Goal: Task Accomplishment & Management: Manage account settings

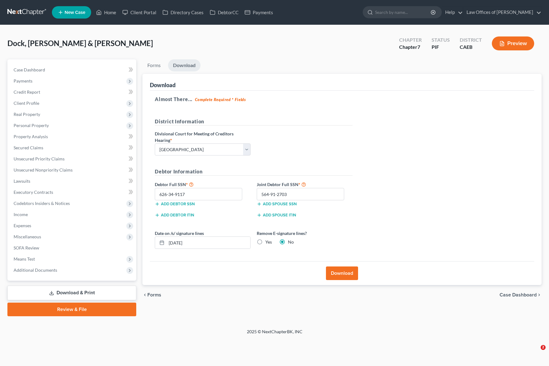
select select "0"
click at [56, 126] on span "Personal Property" at bounding box center [73, 125] width 128 height 11
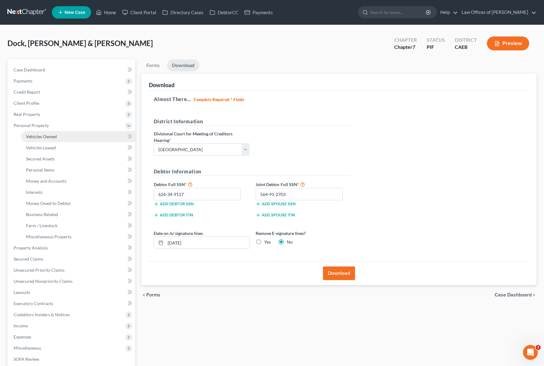
click at [60, 137] on link "Vehicles Owned" at bounding box center [78, 136] width 114 height 11
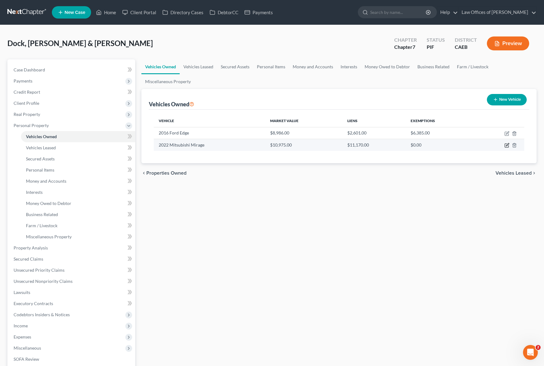
click at [508, 148] on td at bounding box center [500, 145] width 50 height 12
click at [507, 147] on icon "button" at bounding box center [507, 145] width 5 height 5
select select "0"
select select "4"
select select "0"
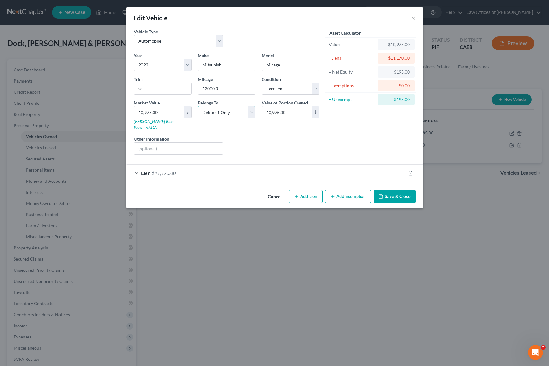
click at [252, 111] on select "Select Debtor 1 Only Debtor 2 Only Debtor 1 And Debtor 2 Only At Least One Of T…" at bounding box center [227, 112] width 58 height 12
select select "4"
click at [403, 191] on button "Save & Close" at bounding box center [394, 196] width 42 height 13
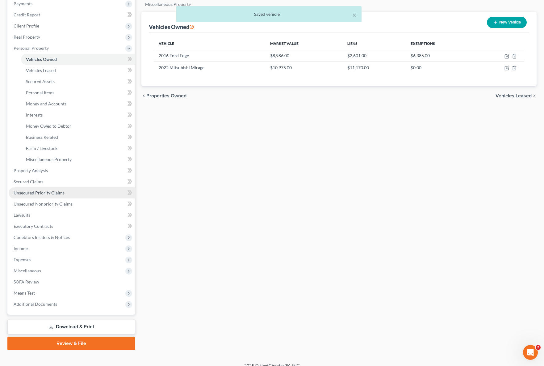
scroll to position [84, 0]
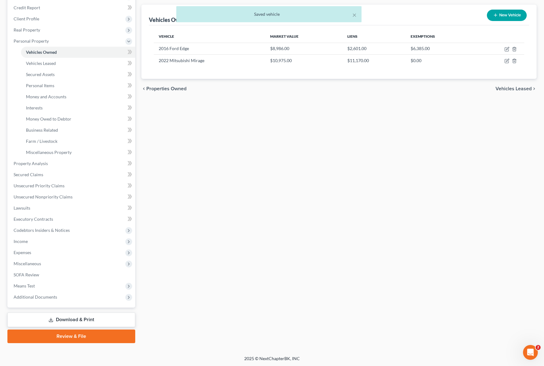
click at [83, 316] on link "Download & Print" at bounding box center [71, 319] width 128 height 15
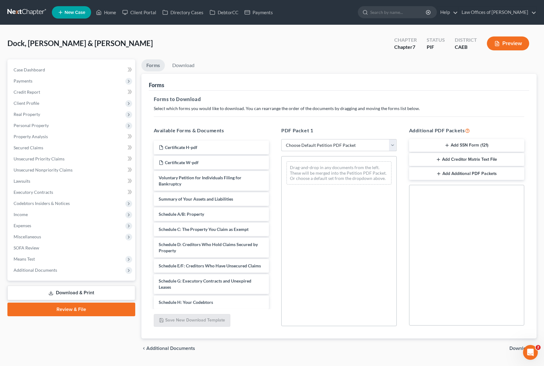
click at [392, 145] on select "Choose Default Petition PDF Packet Complete Bankruptcy Petition (all forms and …" at bounding box center [338, 145] width 115 height 12
select select "4"
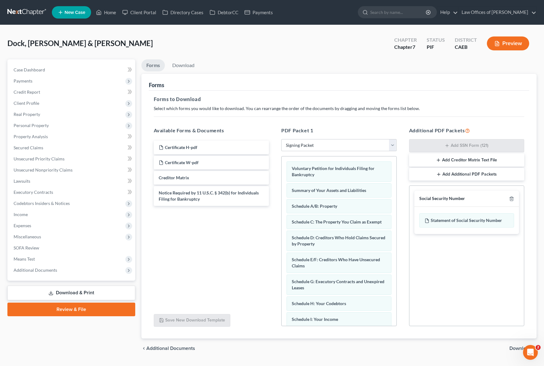
click at [519, 347] on span "Download" at bounding box center [521, 348] width 22 height 5
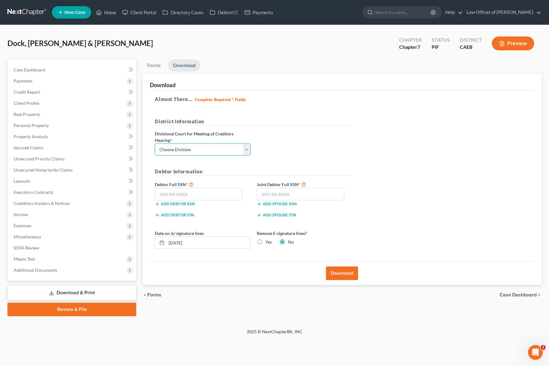
click at [250, 149] on select "Choose Division Fresno Modesto [GEOGRAPHIC_DATA]" at bounding box center [203, 149] width 96 height 12
select select "0"
click at [210, 196] on input "text" at bounding box center [198, 194] width 87 height 12
type input "111-11-1111"
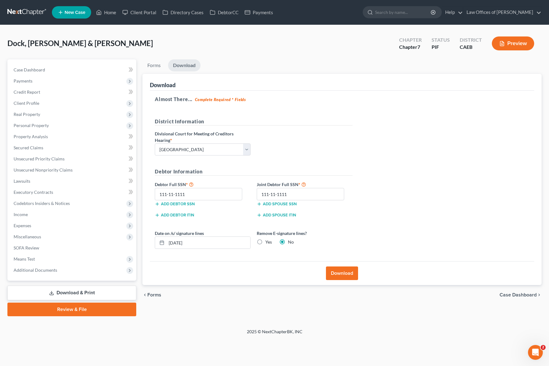
click at [345, 274] on button "Download" at bounding box center [342, 273] width 32 height 14
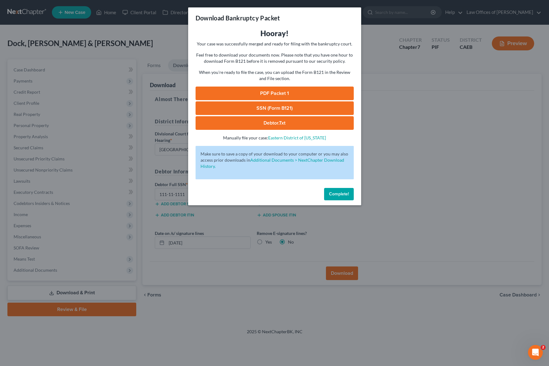
click at [287, 96] on link "PDF Packet 1" at bounding box center [274, 93] width 158 height 14
click at [340, 194] on span "Complete!" at bounding box center [339, 193] width 20 height 5
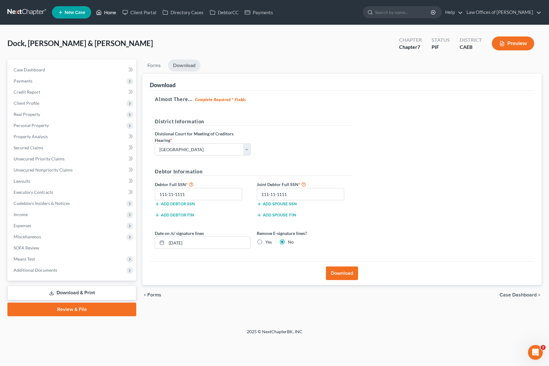
click at [108, 15] on link "Home" at bounding box center [106, 12] width 26 height 11
click at [109, 15] on link "Home" at bounding box center [106, 12] width 26 height 11
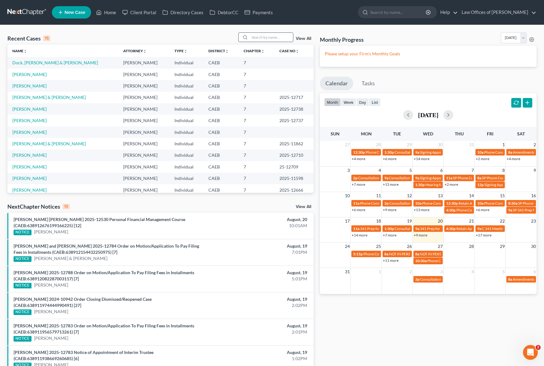
click at [265, 36] on input "search" at bounding box center [271, 37] width 43 height 9
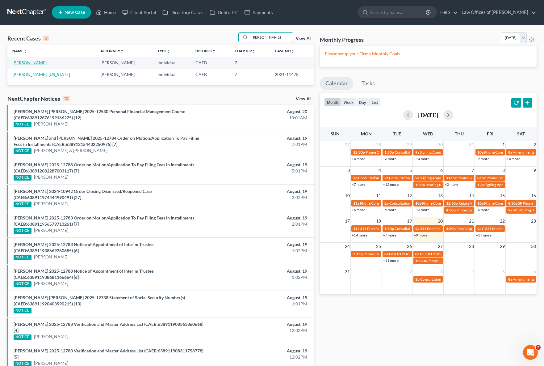
type input "[PERSON_NAME]"
click at [31, 63] on link "[PERSON_NAME]" at bounding box center [29, 62] width 34 height 5
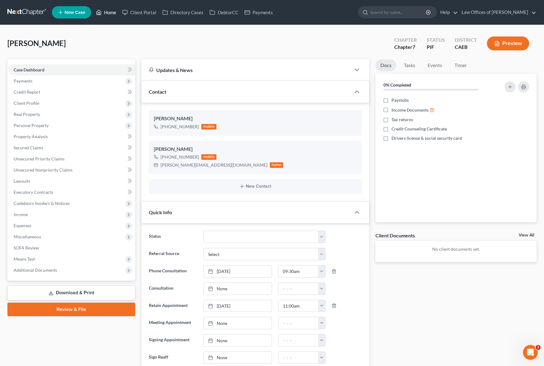
click at [109, 12] on link "Home" at bounding box center [106, 12] width 26 height 11
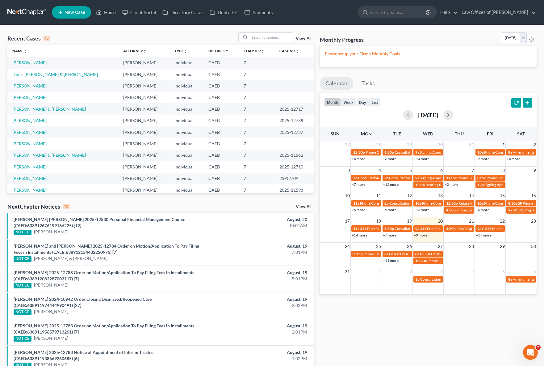
click at [418, 235] on link "+9 more" at bounding box center [421, 235] width 14 height 5
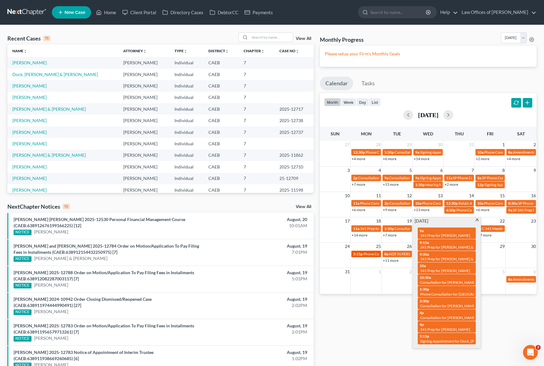
click at [366, 253] on span "Phone Consultation for [PERSON_NAME]" at bounding box center [396, 253] width 67 height 5
select select "Days"
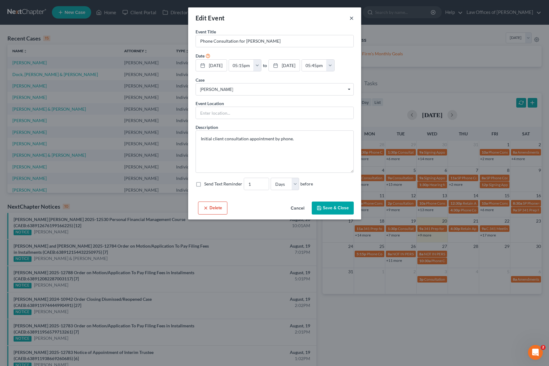
click at [350, 19] on button "×" at bounding box center [351, 17] width 4 height 7
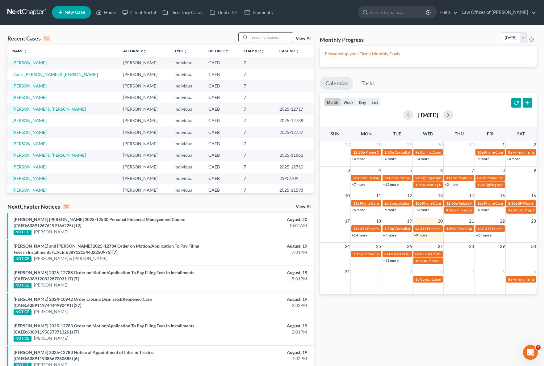
click at [270, 37] on input "search" at bounding box center [271, 37] width 43 height 9
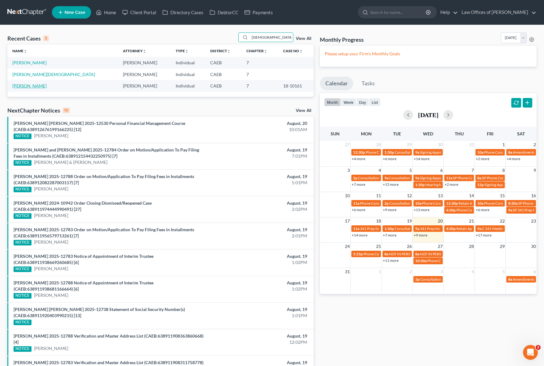
type input "[DEMOGRAPHIC_DATA]"
click at [15, 85] on link "[PERSON_NAME]" at bounding box center [29, 85] width 34 height 5
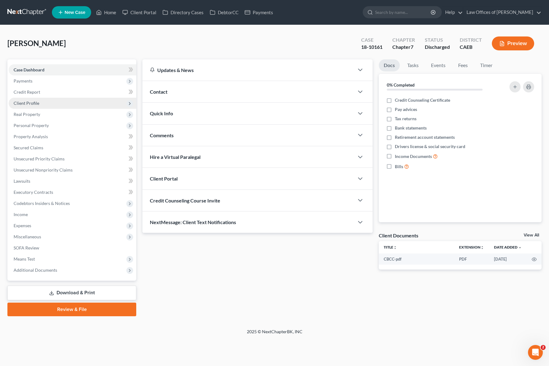
click at [48, 107] on span "Client Profile" at bounding box center [73, 103] width 128 height 11
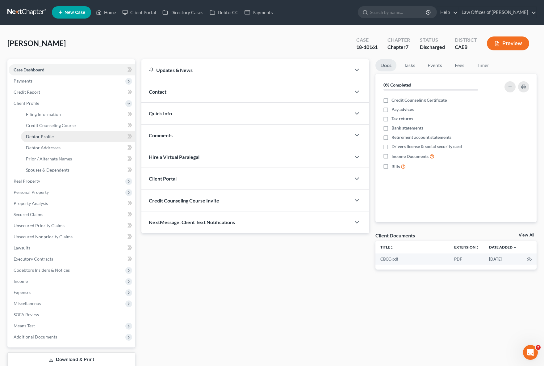
click at [63, 139] on link "Debtor Profile" at bounding box center [78, 136] width 114 height 11
select select "0"
select select "1"
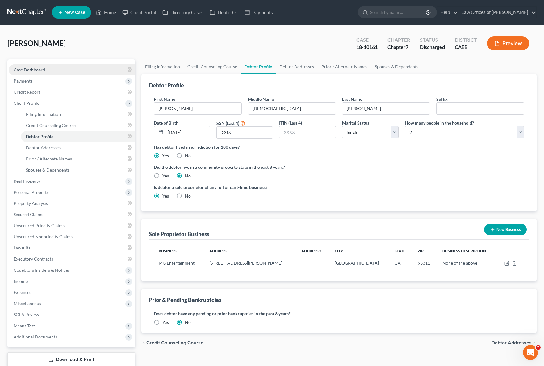
click at [56, 71] on link "Case Dashboard" at bounding box center [72, 69] width 127 height 11
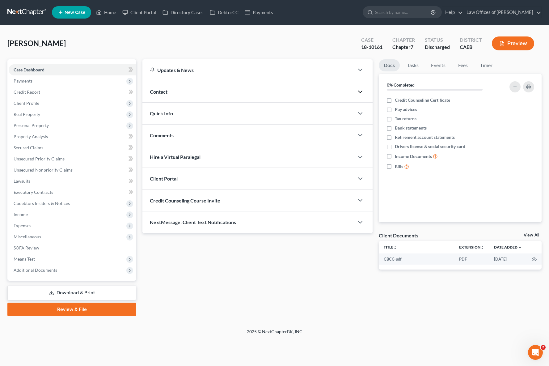
click at [357, 91] on icon "button" at bounding box center [359, 91] width 7 height 7
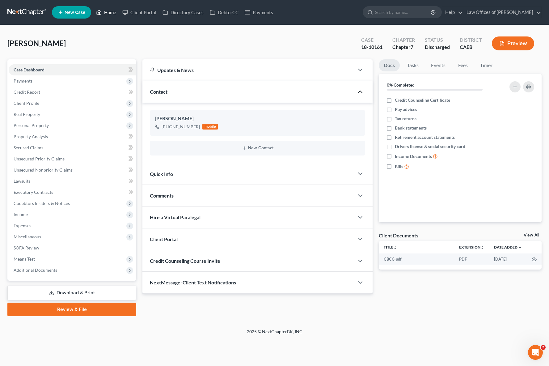
click at [110, 14] on link "Home" at bounding box center [106, 12] width 26 height 11
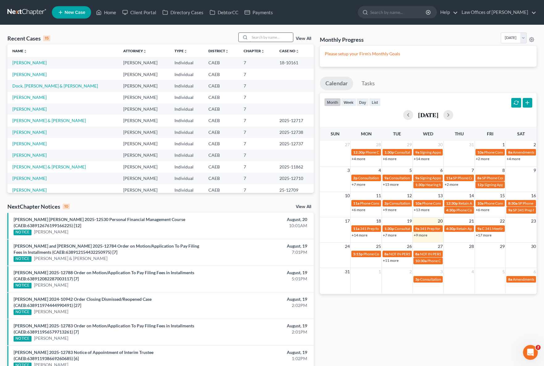
click at [258, 34] on input "search" at bounding box center [271, 37] width 43 height 9
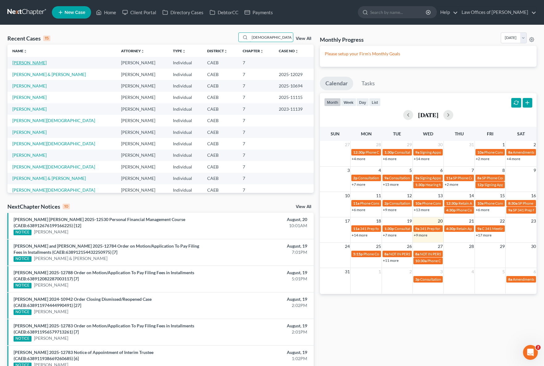
type input "[DEMOGRAPHIC_DATA]"
click at [36, 63] on link "[PERSON_NAME]" at bounding box center [29, 62] width 34 height 5
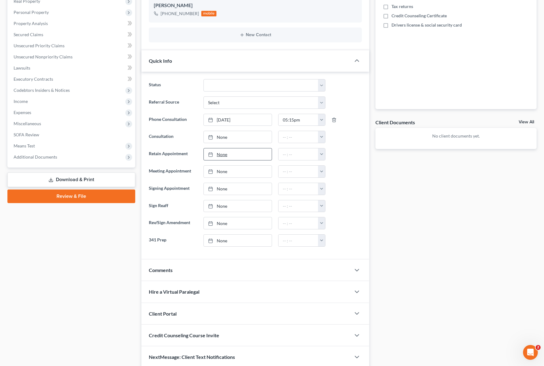
scroll to position [138, 0]
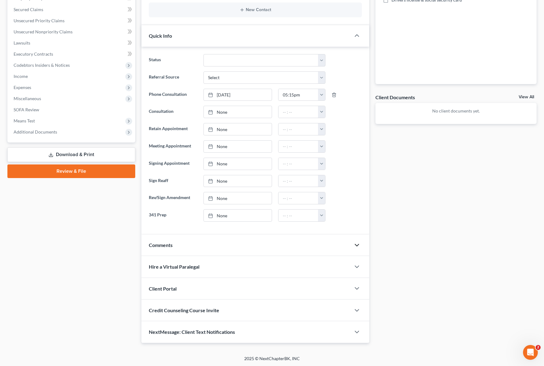
click at [355, 244] on polyline "button" at bounding box center [357, 245] width 4 height 2
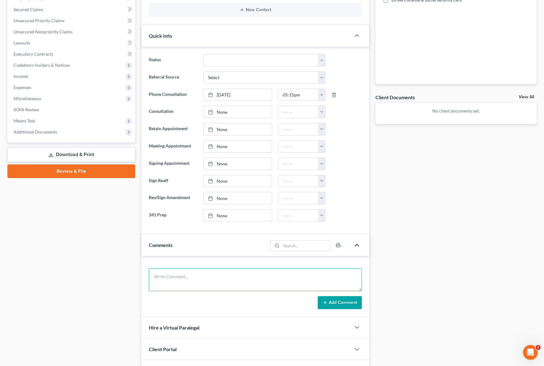
click at [195, 277] on textarea at bounding box center [255, 279] width 213 height 23
click at [167, 279] on textarea "I thinks she filed with us in [DATE], see file." at bounding box center [255, 279] width 213 height 23
type textarea "I think she filed with us in [DATE], see file."
drag, startPoint x: 337, startPoint y: 299, endPoint x: 278, endPoint y: 289, distance: 59.8
click at [337, 298] on button "Add Comment" at bounding box center [340, 302] width 44 height 13
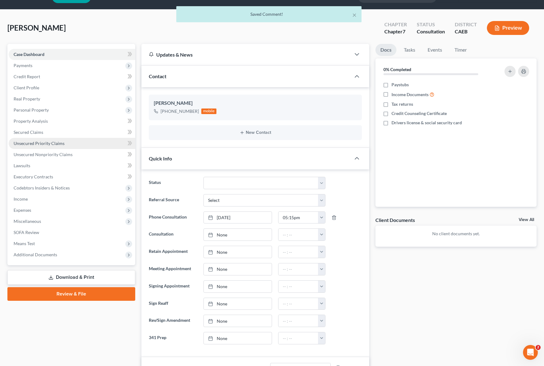
scroll to position [0, 0]
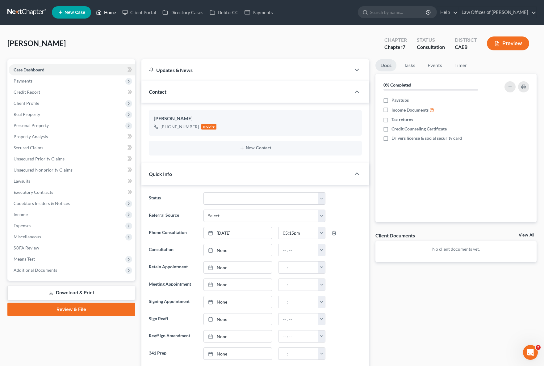
click at [111, 14] on link "Home" at bounding box center [106, 12] width 26 height 11
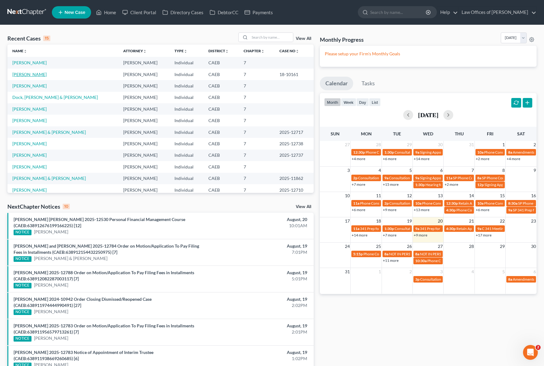
click at [25, 75] on link "[PERSON_NAME]" at bounding box center [29, 74] width 34 height 5
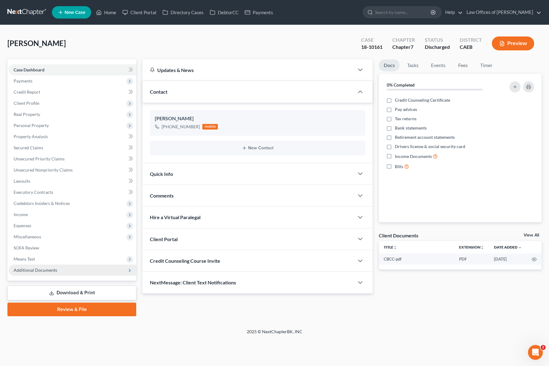
click at [59, 266] on span "Additional Documents" at bounding box center [73, 269] width 128 height 11
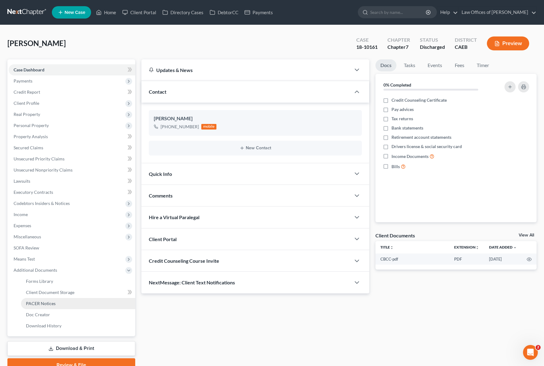
click at [52, 303] on span "PACER Notices" at bounding box center [41, 302] width 30 height 5
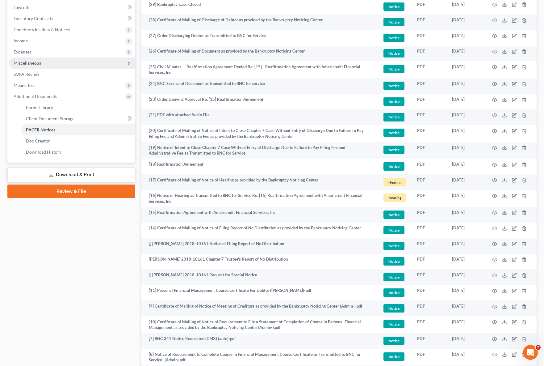
scroll to position [70, 0]
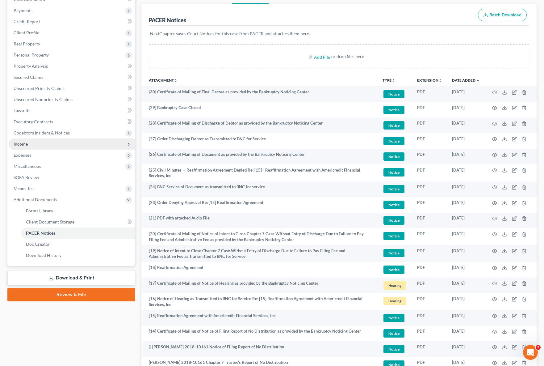
click at [35, 145] on span "Income" at bounding box center [72, 143] width 127 height 11
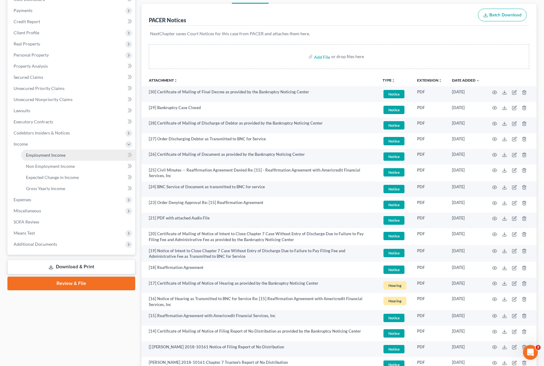
click at [64, 155] on span "Employment Income" at bounding box center [46, 154] width 40 height 5
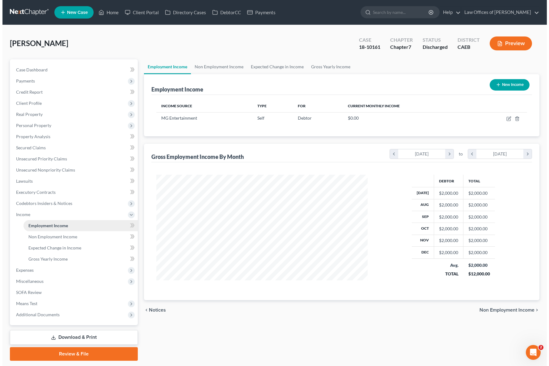
scroll to position [111, 224]
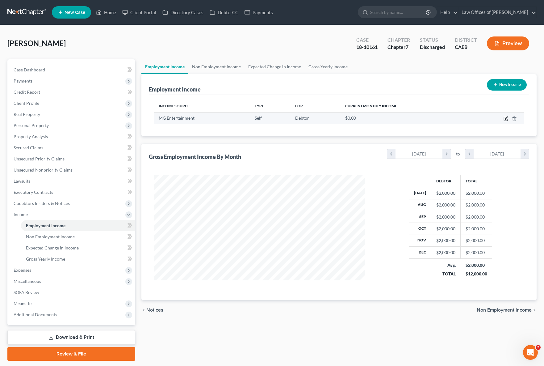
click at [505, 118] on icon "button" at bounding box center [506, 118] width 5 height 5
select select "1"
select select "4"
select select "0"
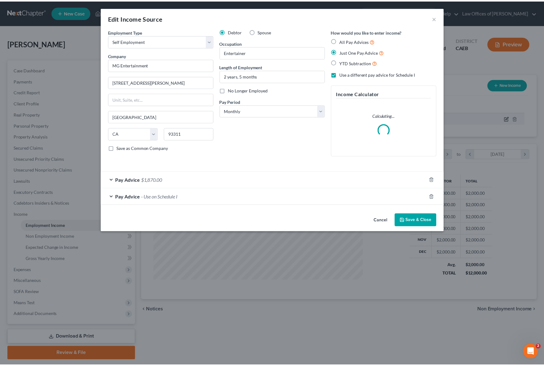
scroll to position [111, 225]
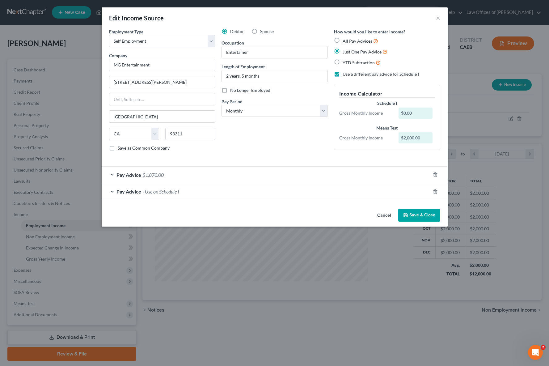
click at [158, 174] on span "$1,870.00" at bounding box center [152, 175] width 21 height 6
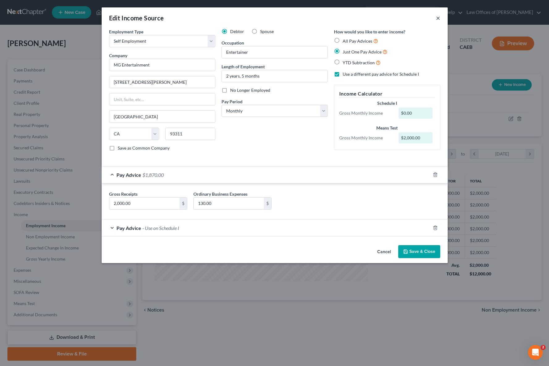
click at [437, 17] on button "×" at bounding box center [438, 17] width 4 height 7
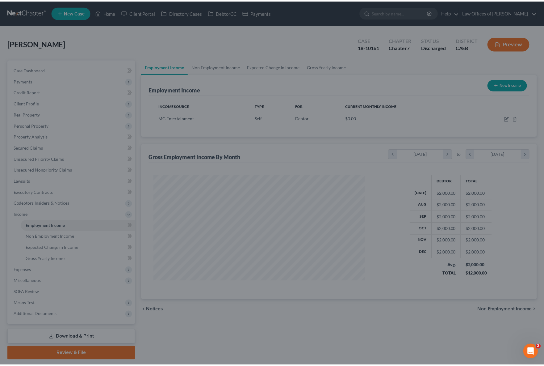
scroll to position [308708, 308595]
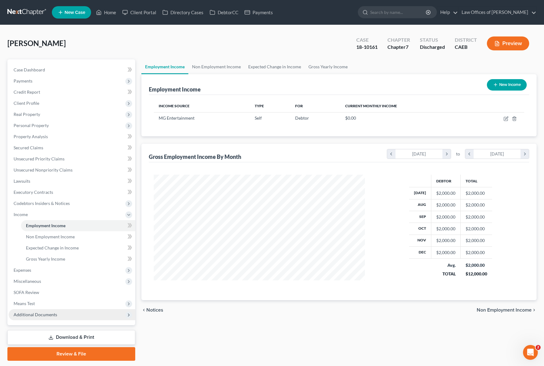
click at [51, 312] on span "Additional Documents" at bounding box center [36, 314] width 44 height 5
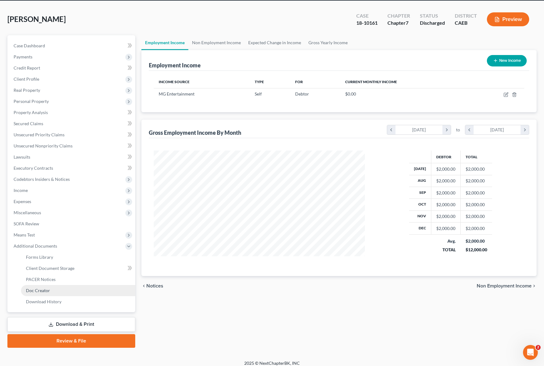
scroll to position [29, 0]
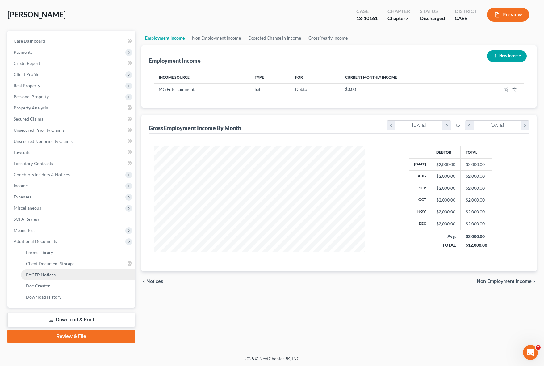
click at [65, 277] on link "PACER Notices" at bounding box center [78, 274] width 114 height 11
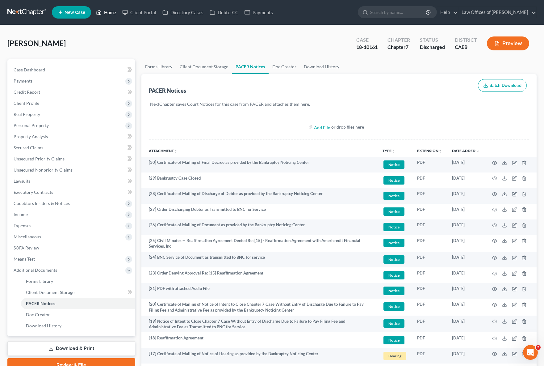
click at [110, 14] on link "Home" at bounding box center [106, 12] width 26 height 11
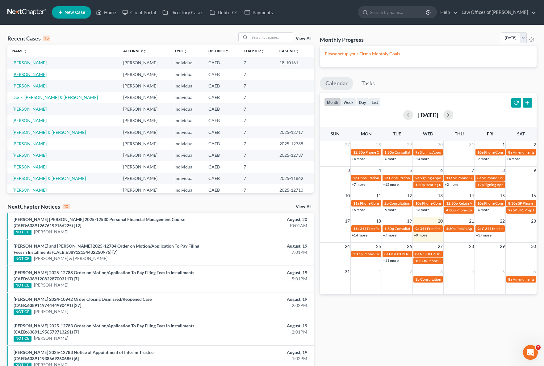
click at [36, 74] on link "[PERSON_NAME]" at bounding box center [29, 74] width 34 height 5
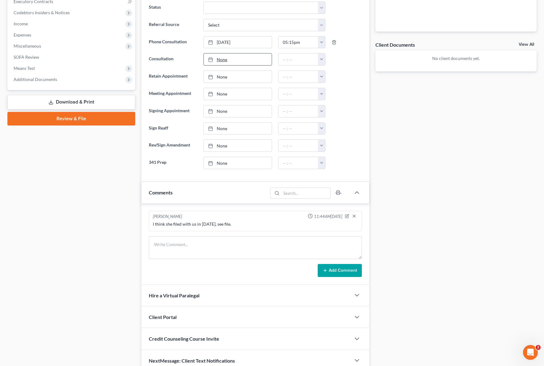
scroll to position [219, 0]
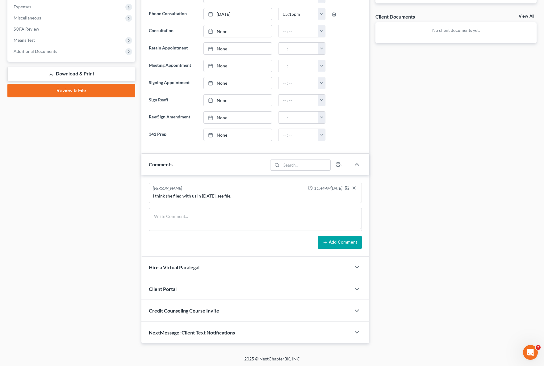
drag, startPoint x: 238, startPoint y: 195, endPoint x: 334, endPoint y: 187, distance: 95.7
click at [238, 195] on div "I think she filed with us in [DATE], see file." at bounding box center [255, 196] width 205 height 6
click at [346, 186] on icon "button" at bounding box center [347, 188] width 4 height 4
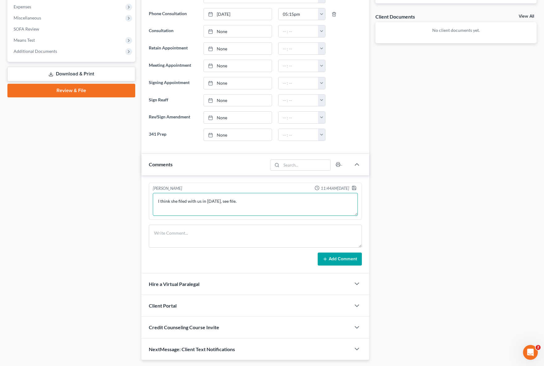
click at [260, 201] on textarea "I think she filed with us in [DATE], see file." at bounding box center [255, 204] width 205 height 23
type textarea "I think she filed with us in [DATE], see file. 18-10161"
click at [353, 187] on icon "button" at bounding box center [354, 187] width 5 height 5
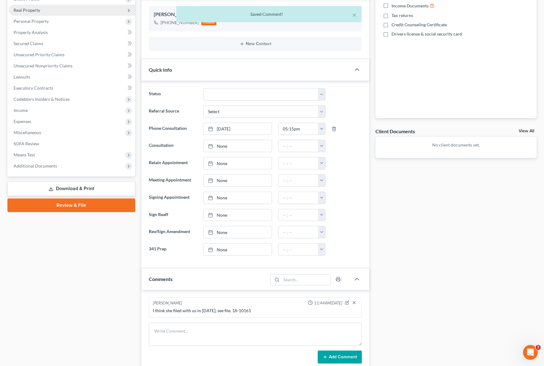
scroll to position [0, 0]
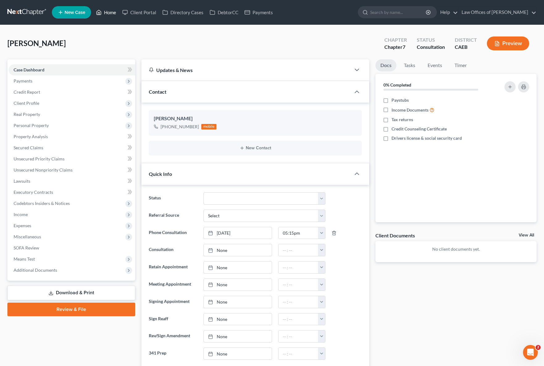
click at [110, 13] on link "Home" at bounding box center [106, 12] width 26 height 11
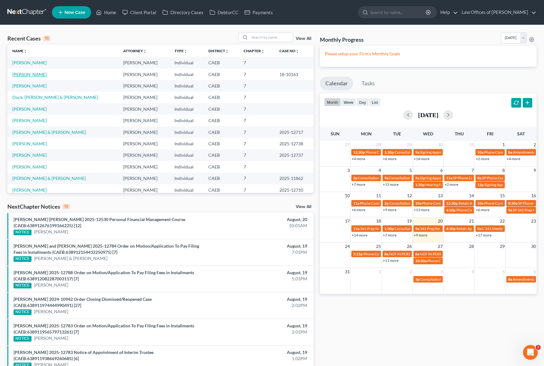
click at [30, 74] on link "[PERSON_NAME]" at bounding box center [29, 74] width 34 height 5
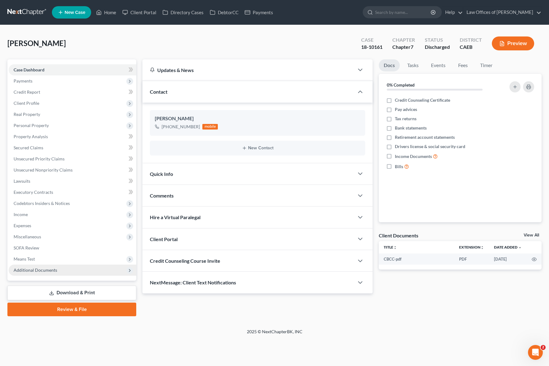
click at [48, 269] on span "Additional Documents" at bounding box center [36, 269] width 44 height 5
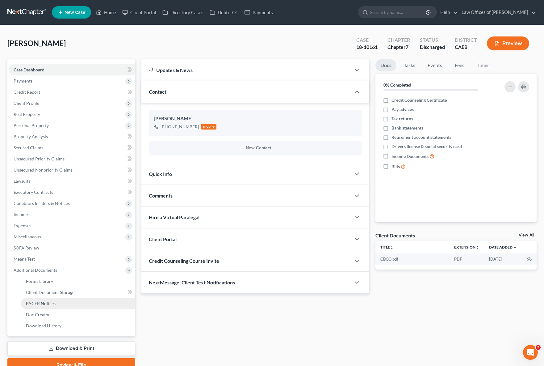
click at [57, 304] on link "PACER Notices" at bounding box center [78, 303] width 114 height 11
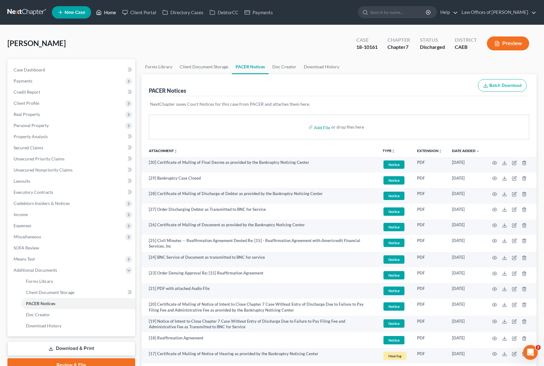
click at [110, 15] on link "Home" at bounding box center [106, 12] width 26 height 11
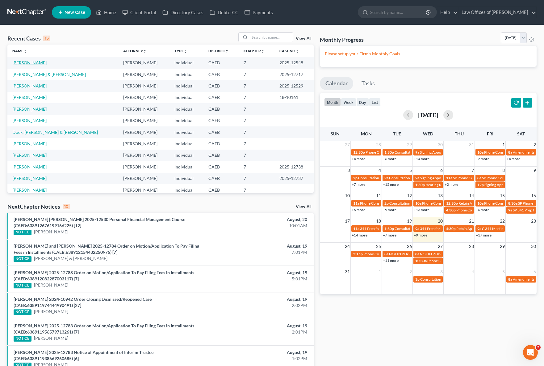
click at [31, 62] on link "[PERSON_NAME]" at bounding box center [29, 62] width 34 height 5
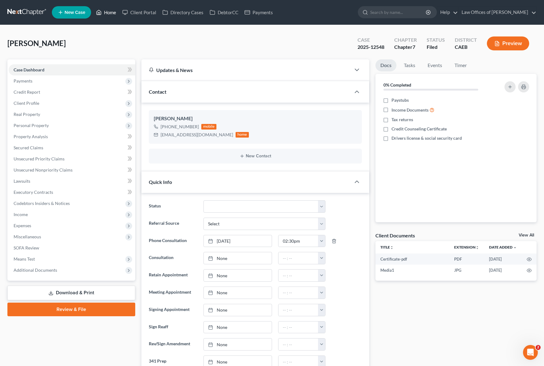
click at [107, 12] on link "Home" at bounding box center [106, 12] width 26 height 11
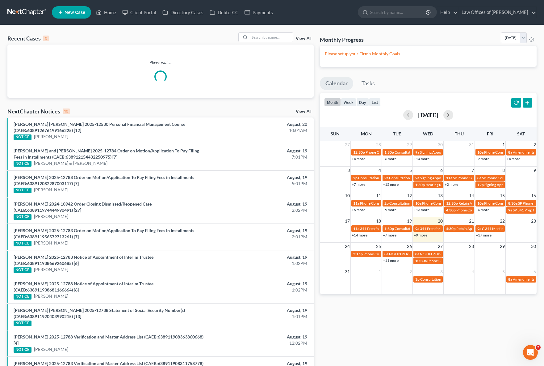
click at [482, 234] on link "+17 more" at bounding box center [484, 235] width 16 height 5
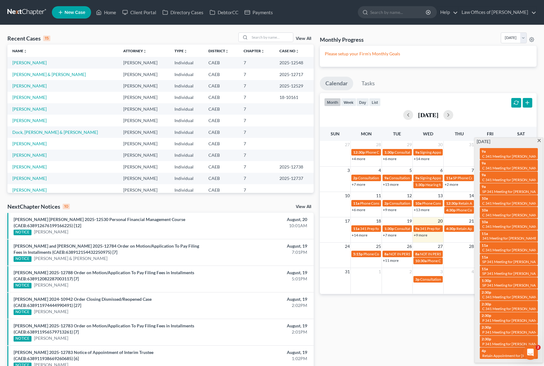
click at [407, 273] on td "2" at bounding box center [397, 271] width 31 height 8
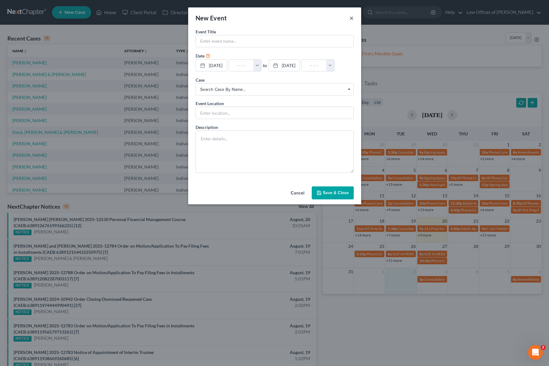
drag, startPoint x: 352, startPoint y: 17, endPoint x: 355, endPoint y: 23, distance: 6.4
click at [351, 17] on button "×" at bounding box center [351, 17] width 4 height 7
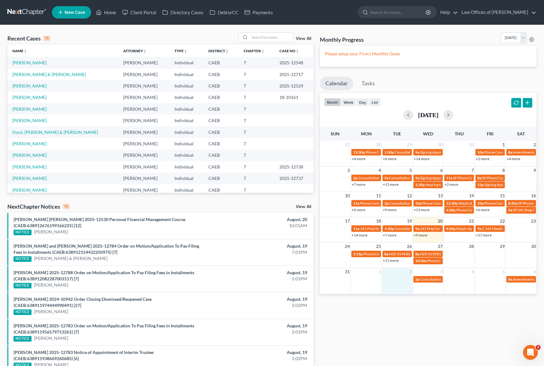
click at [391, 260] on link "+11 more" at bounding box center [391, 260] width 16 height 5
click at [463, 276] on td at bounding box center [459, 278] width 31 height 7
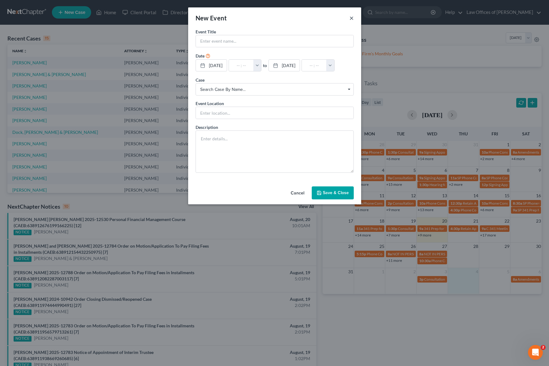
drag, startPoint x: 353, startPoint y: 17, endPoint x: 427, endPoint y: 99, distance: 110.4
click at [353, 18] on button "×" at bounding box center [351, 17] width 4 height 7
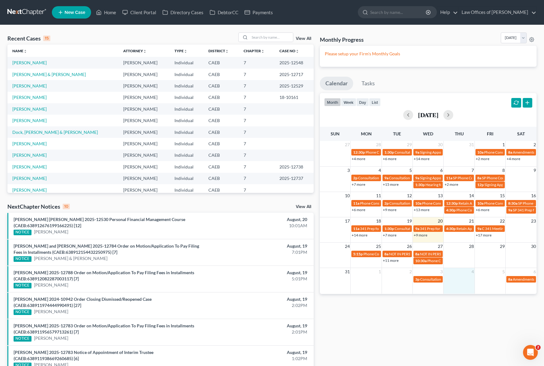
click at [421, 234] on link "+9 more" at bounding box center [421, 235] width 14 height 5
select select "Days"
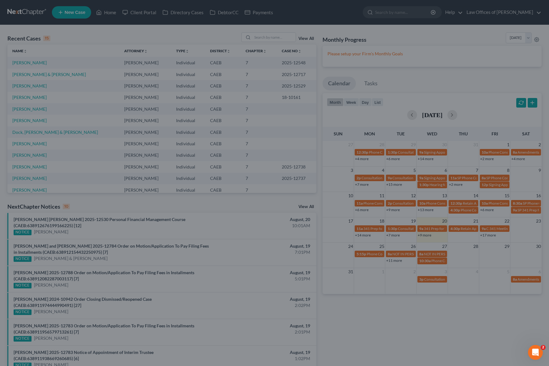
click at [481, 220] on div "Edit Event × Event Title * 341 Prep for [PERSON_NAME] & [PERSON_NAME] Date [DAT…" at bounding box center [274, 183] width 549 height 366
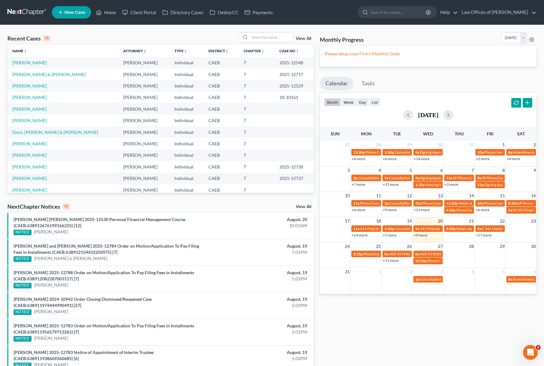
click at [389, 262] on link "+11 more" at bounding box center [391, 260] width 16 height 5
